Goal: Use online tool/utility: Utilize a website feature to perform a specific function

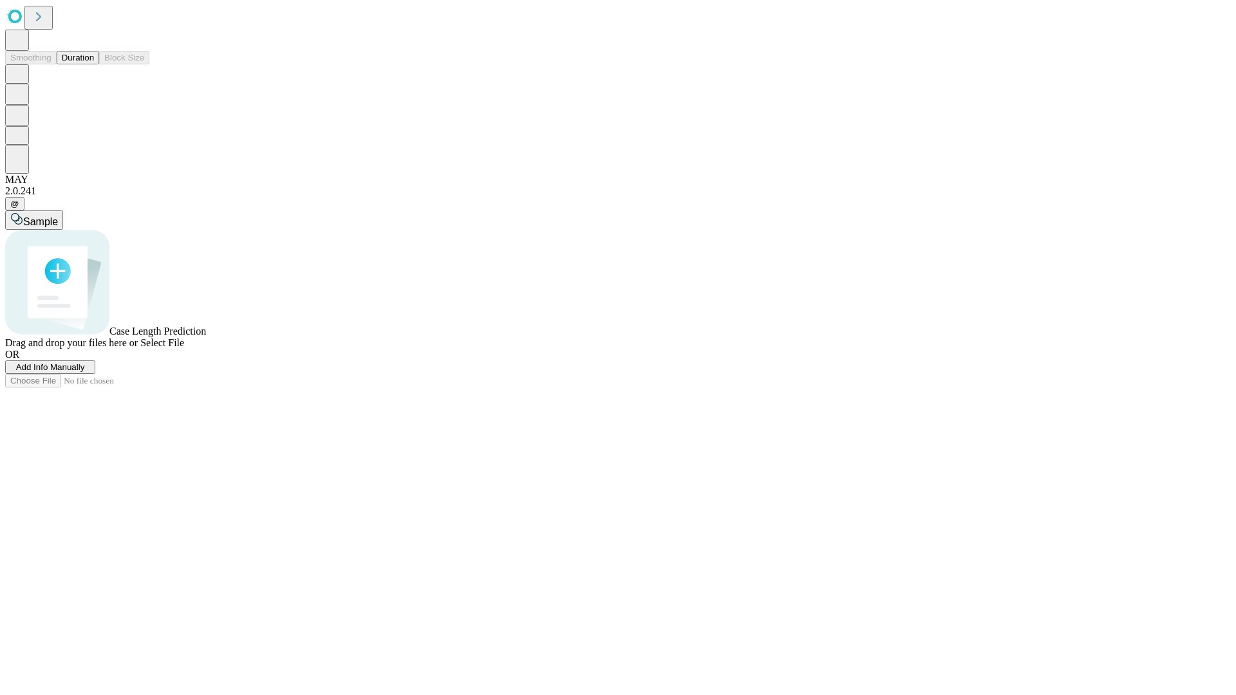
click at [85, 372] on span "Add Info Manually" at bounding box center [50, 367] width 69 height 10
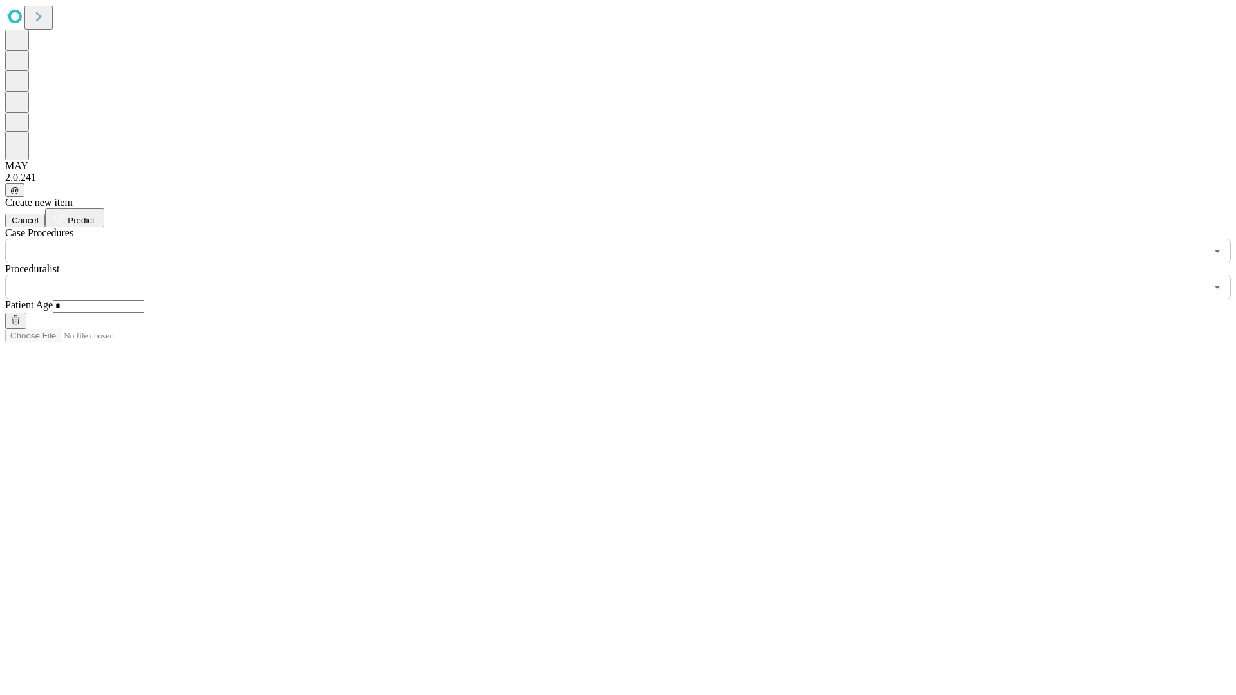
type input "*"
click at [627, 275] on input "text" at bounding box center [605, 287] width 1201 height 24
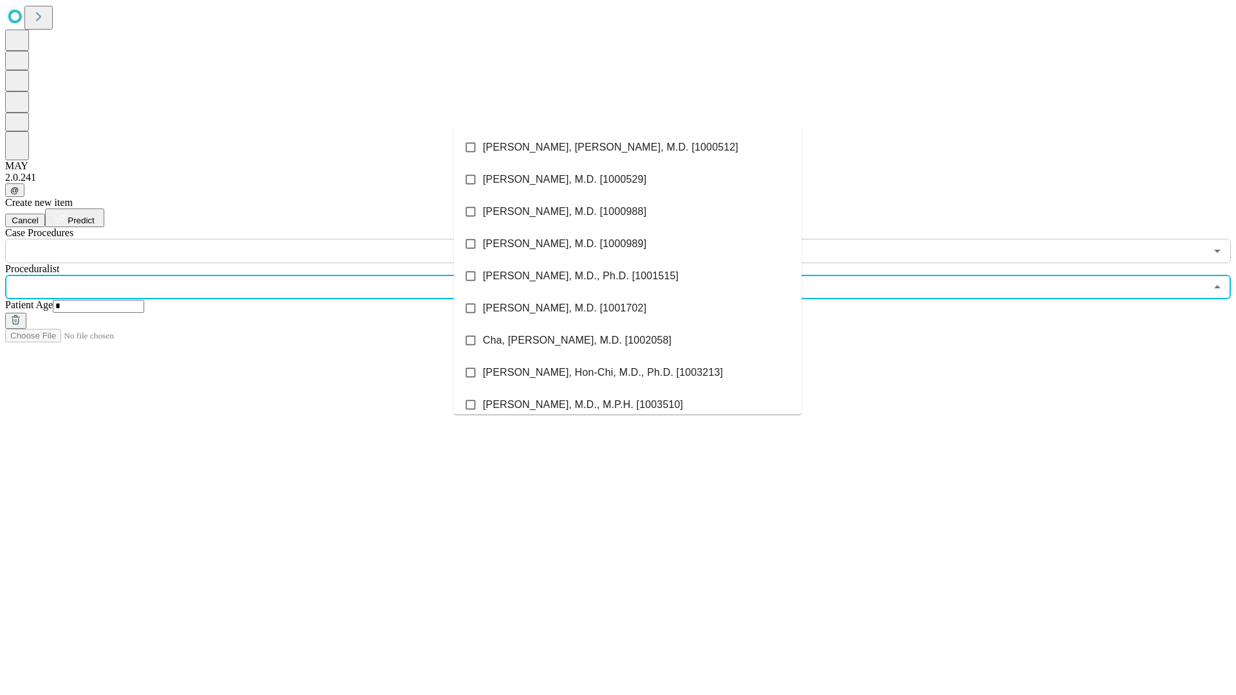
click at [628, 147] on li "[PERSON_NAME], [PERSON_NAME], M.D. [1000512]" at bounding box center [628, 147] width 348 height 32
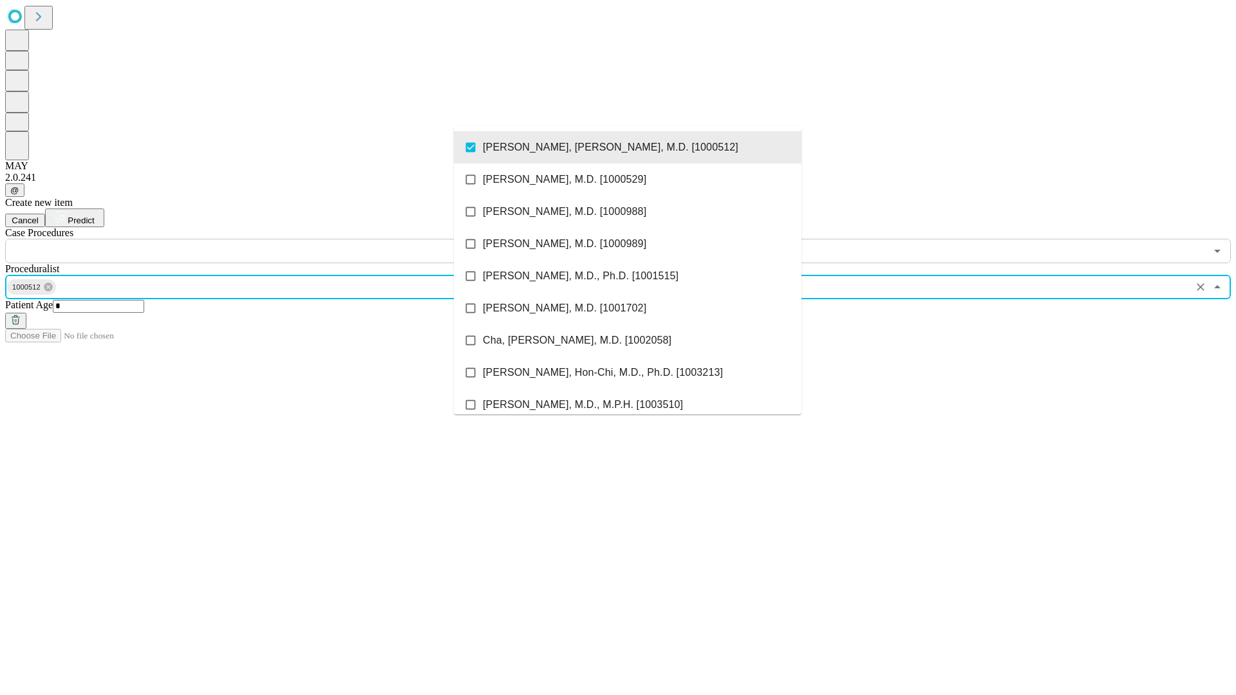
click at [270, 239] on input "text" at bounding box center [605, 251] width 1201 height 24
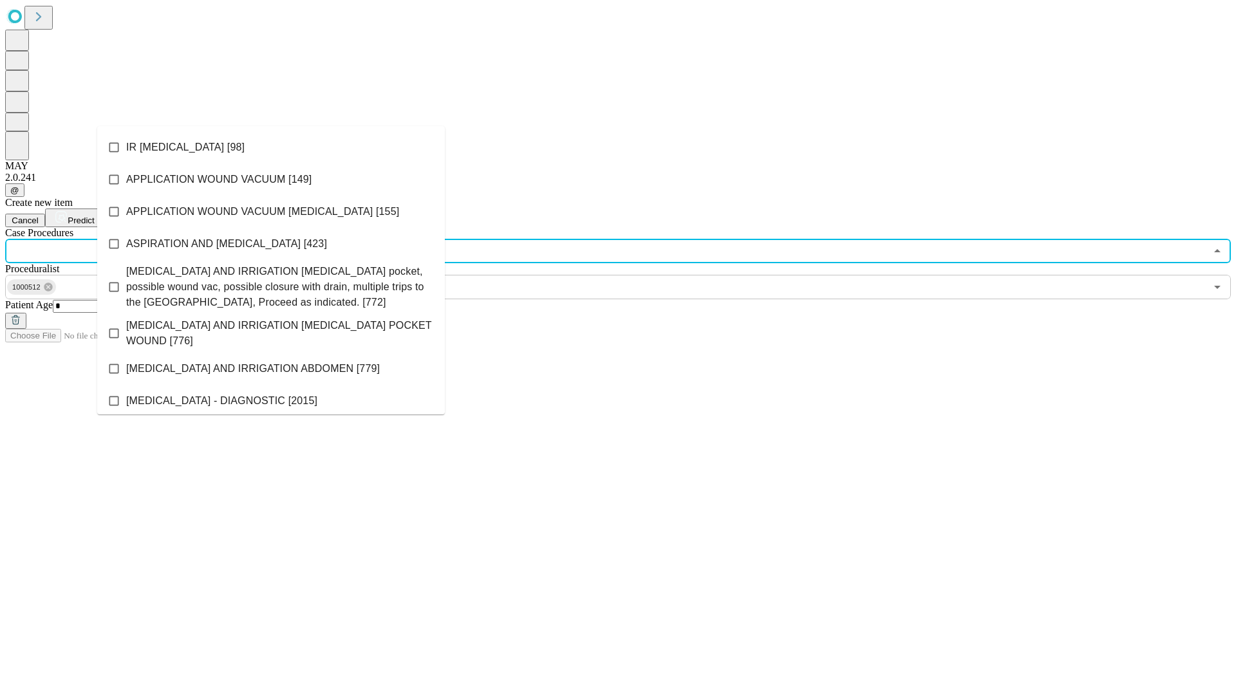
click at [271, 147] on li "IR [MEDICAL_DATA] [98]" at bounding box center [271, 147] width 348 height 32
click at [94, 216] on span "Predict" at bounding box center [81, 221] width 26 height 10
